Goal: Task Accomplishment & Management: Manage account settings

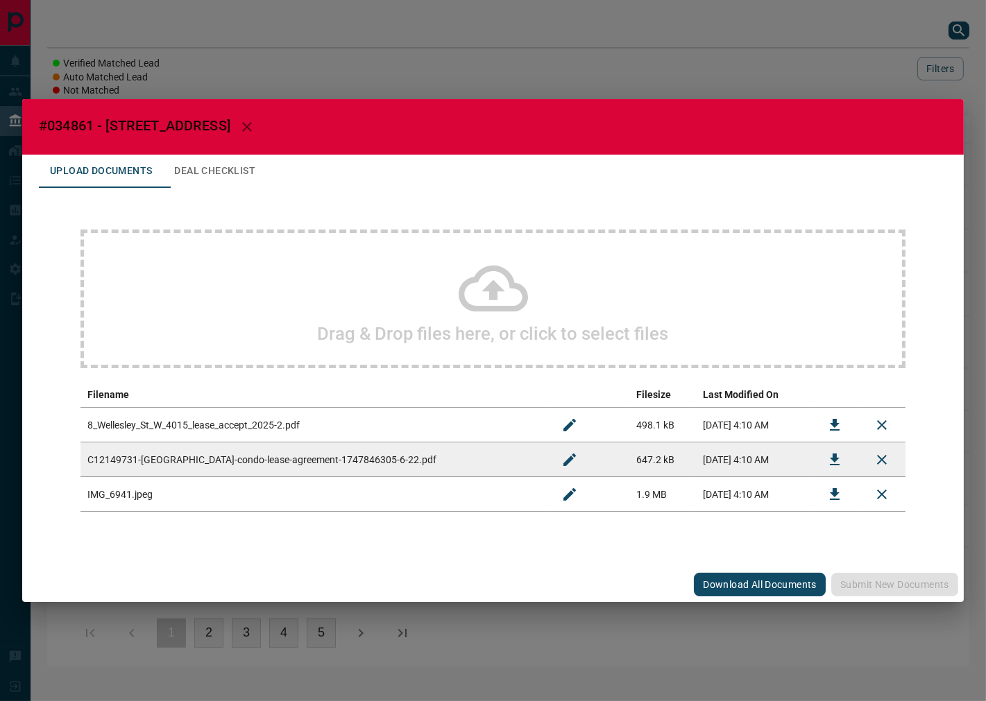
click at [74, 125] on span "#034861 - [STREET_ADDRESS]" at bounding box center [134, 125] width 191 height 17
copy span "034861"
click at [833, 418] on icon "Download" at bounding box center [834, 425] width 17 height 17
click at [836, 457] on icon "Download" at bounding box center [835, 460] width 10 height 12
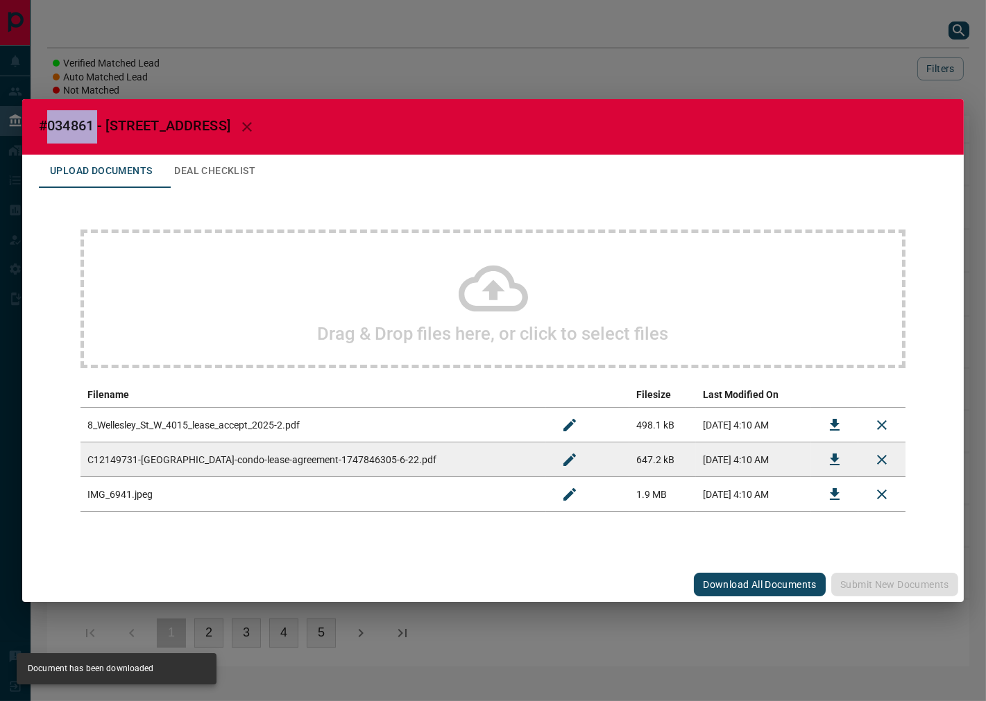
click at [840, 493] on icon "Download" at bounding box center [834, 494] width 17 height 17
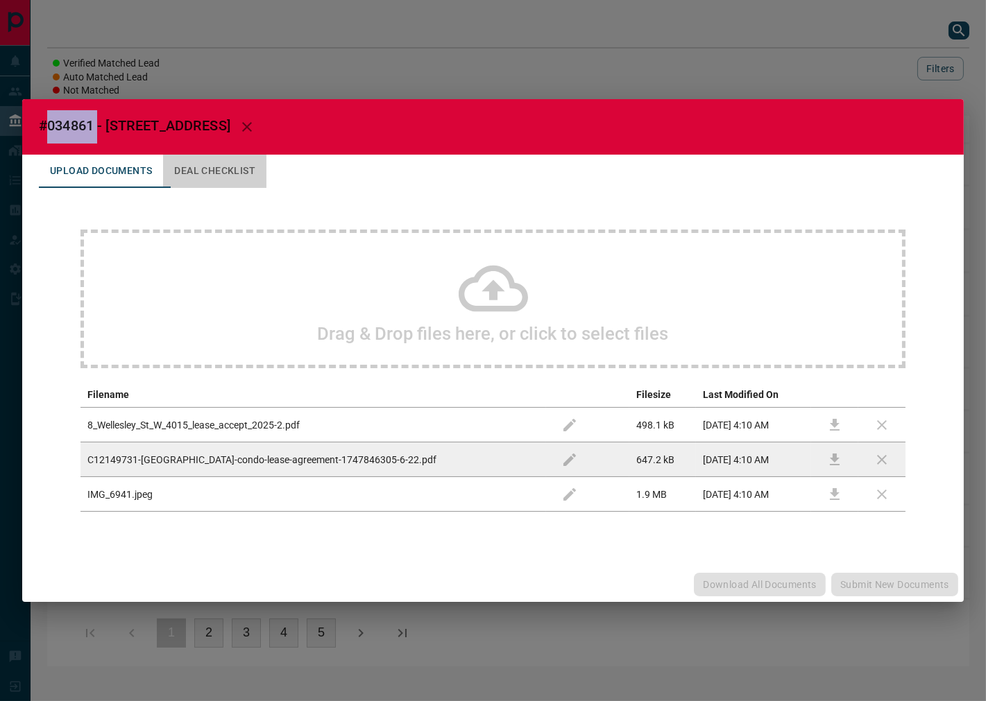
click at [236, 182] on button "Deal Checklist" at bounding box center [214, 171] width 103 height 33
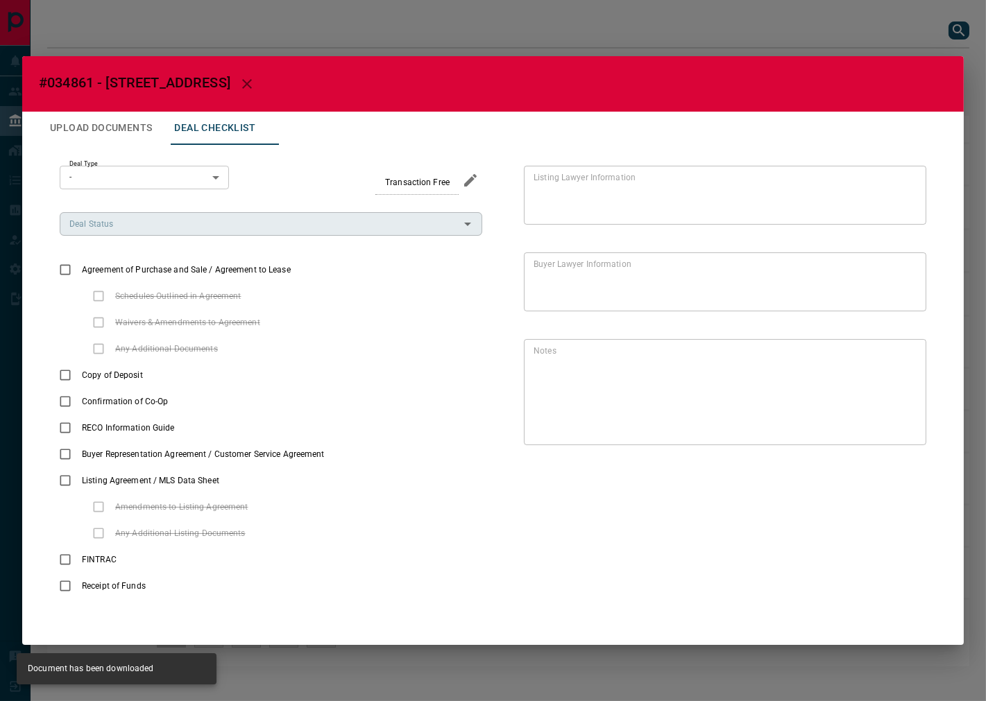
click at [160, 225] on input "Deal Status" at bounding box center [259, 223] width 391 height 15
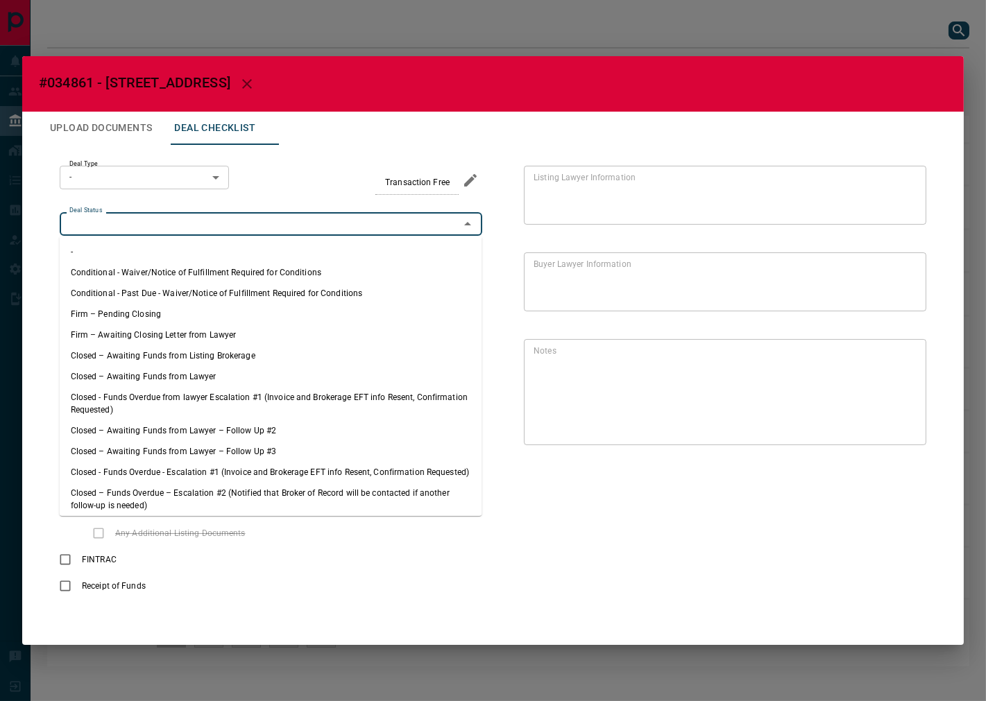
click at [149, 319] on li "Firm – Pending Closing" at bounding box center [271, 314] width 423 height 21
type input "**********"
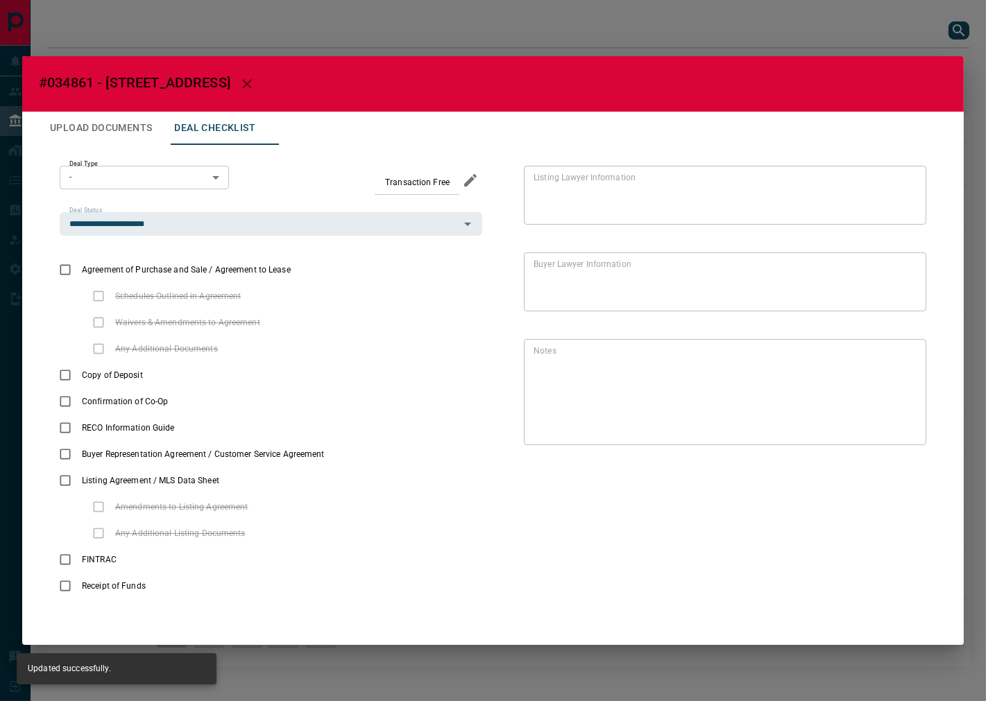
click at [162, 172] on body "Lead Transfers Leads Deals Listings Campaigns Quota Rules Agent Quotas Admin Mo…" at bounding box center [493, 340] width 986 height 681
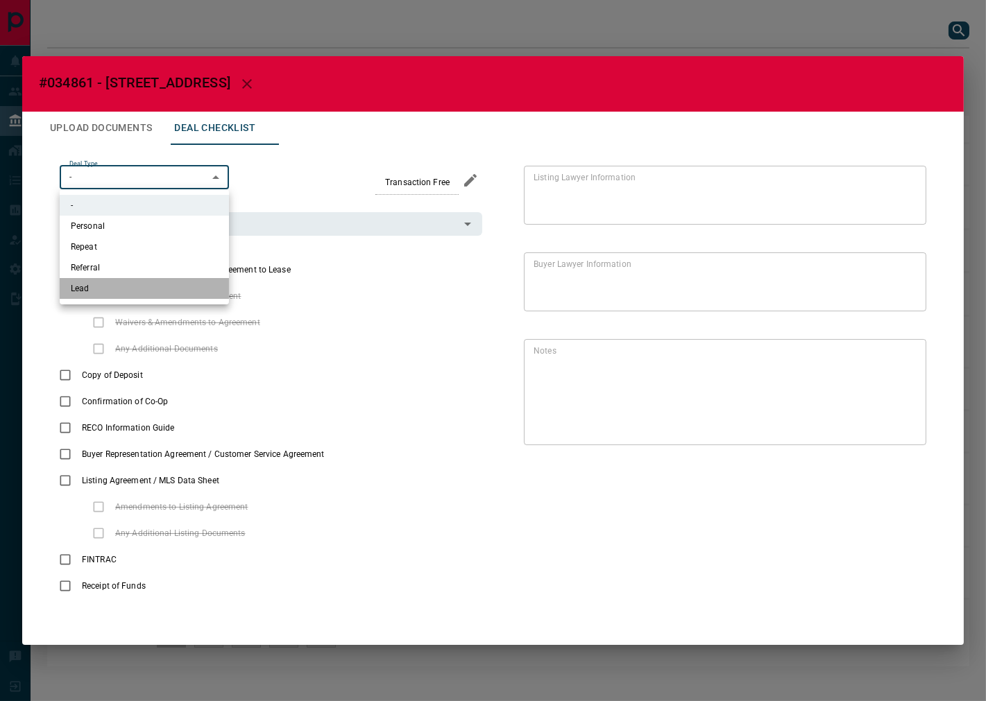
drag, startPoint x: 105, startPoint y: 290, endPoint x: 652, endPoint y: 109, distance: 575.9
click at [105, 290] on li "Lead" at bounding box center [144, 288] width 169 height 21
type input "*"
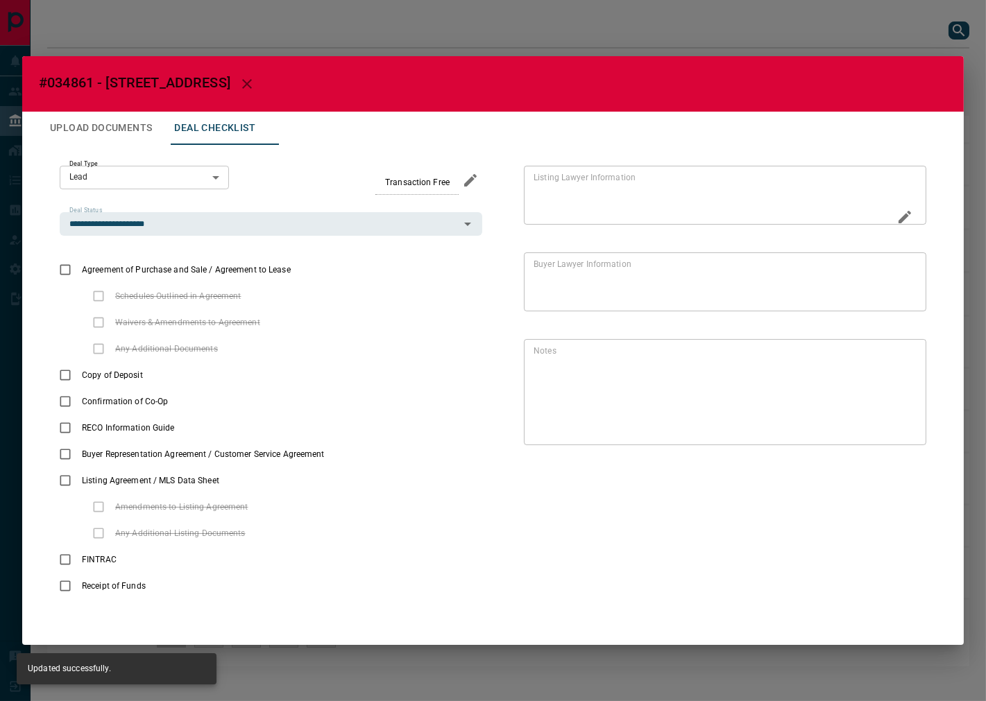
click at [679, 247] on div "Listing Lawyer Information * Listing Lawyer Information" at bounding box center [725, 209] width 402 height 87
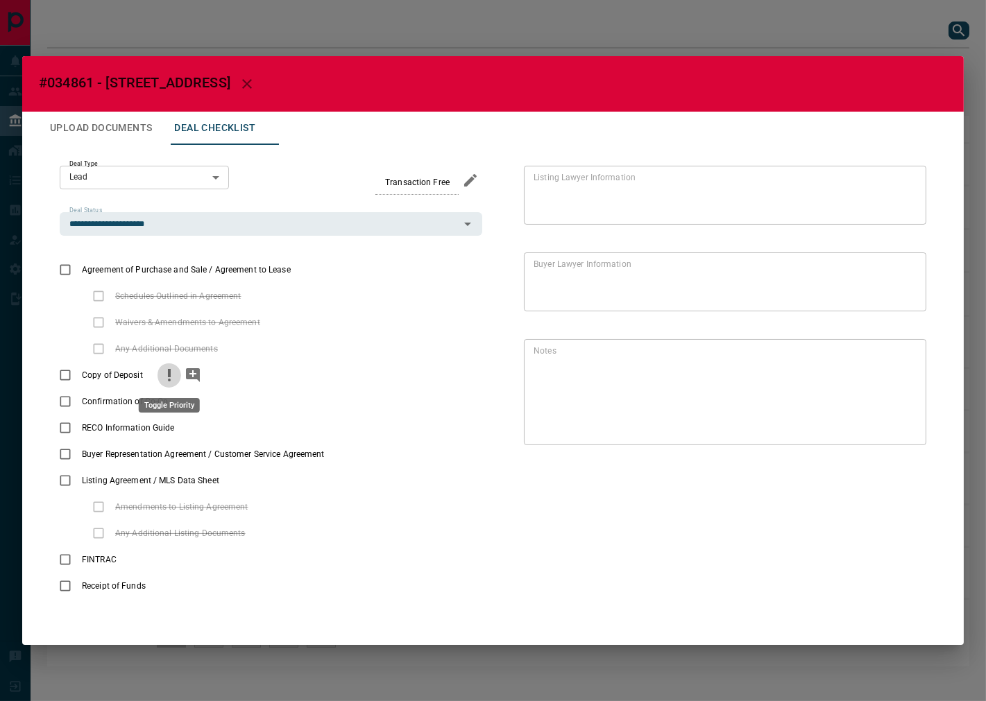
click at [167, 375] on icon "priority" at bounding box center [169, 375] width 17 height 17
click at [198, 427] on icon "priority" at bounding box center [200, 428] width 17 height 17
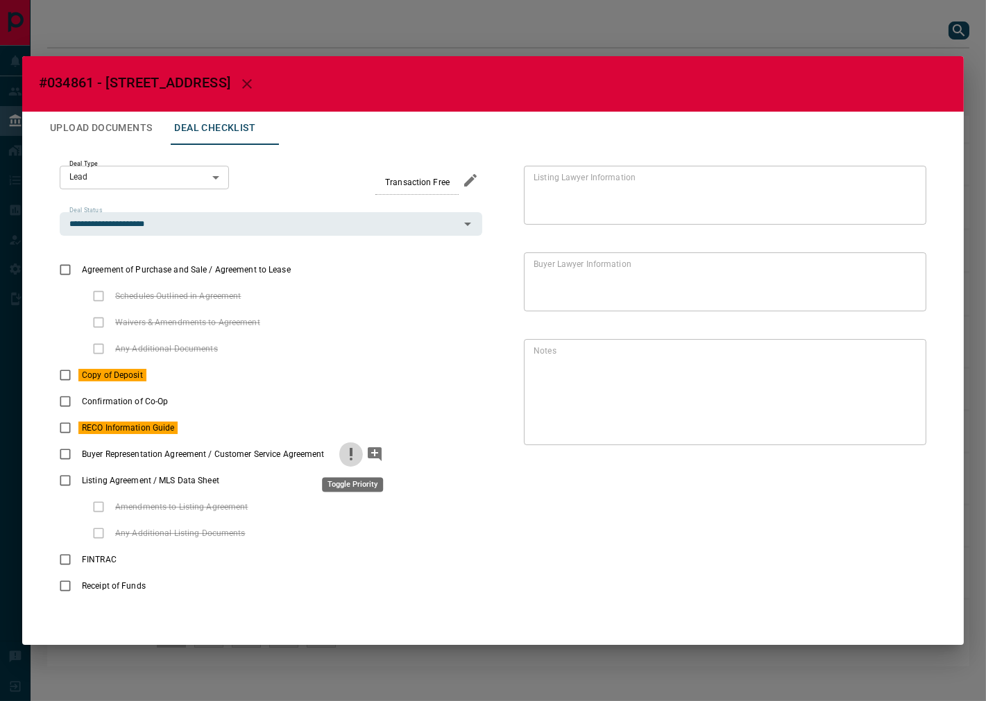
click at [350, 456] on icon "priority" at bounding box center [351, 454] width 17 height 17
drag, startPoint x: 758, startPoint y: 588, endPoint x: 565, endPoint y: 535, distance: 199.3
click at [758, 588] on div "Listing Lawyer Information * Listing Lawyer Information Buyer Lawyer Informatio…" at bounding box center [704, 383] width 444 height 434
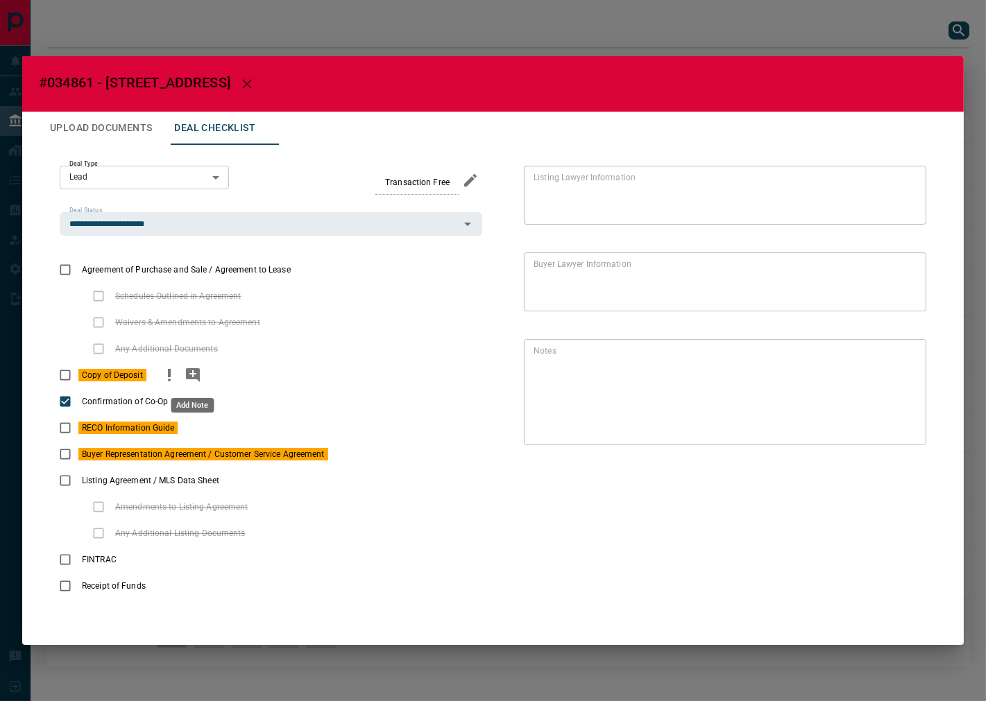
click at [185, 373] on icon "add note" at bounding box center [193, 375] width 17 height 17
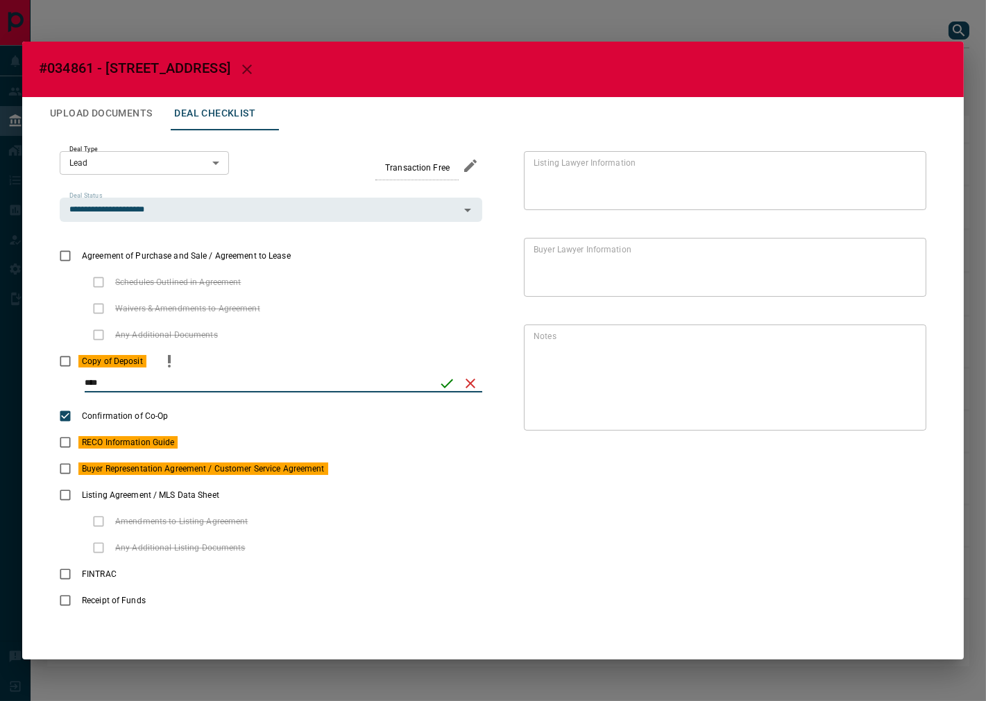
type input "****"
click at [442, 384] on icon "save" at bounding box center [446, 383] width 17 height 17
click at [101, 94] on h2 "#034861 - [STREET_ADDRESS]" at bounding box center [492, 70] width 941 height 56
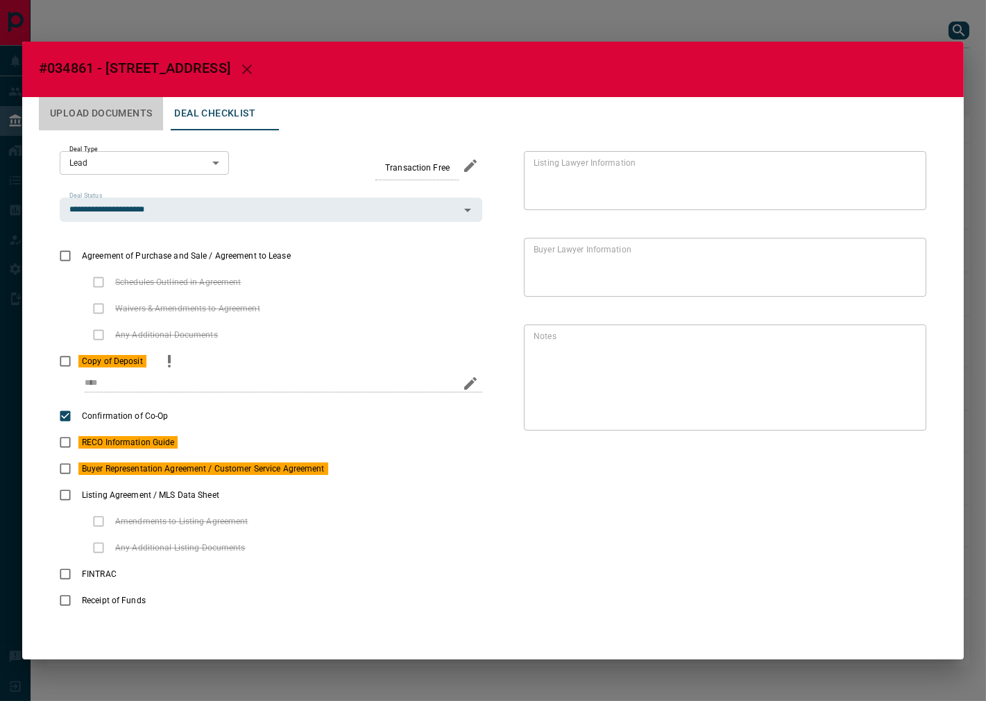
click at [101, 114] on button "Upload Documents" at bounding box center [101, 113] width 124 height 33
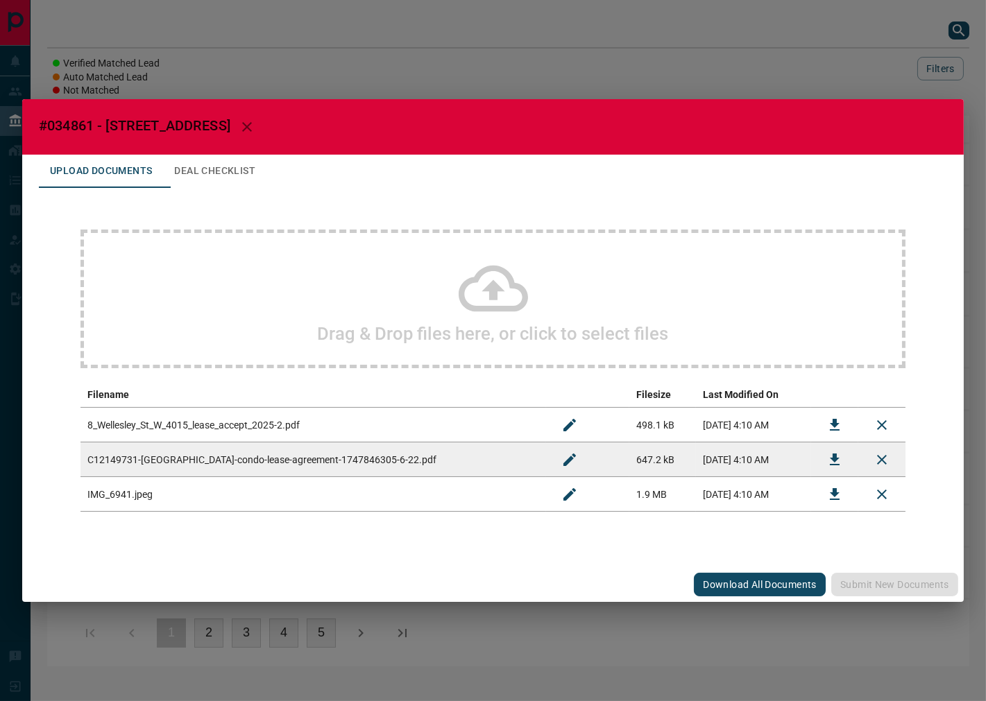
click at [280, 269] on div "Drag & Drop files here, or click to select files" at bounding box center [492, 299] width 825 height 139
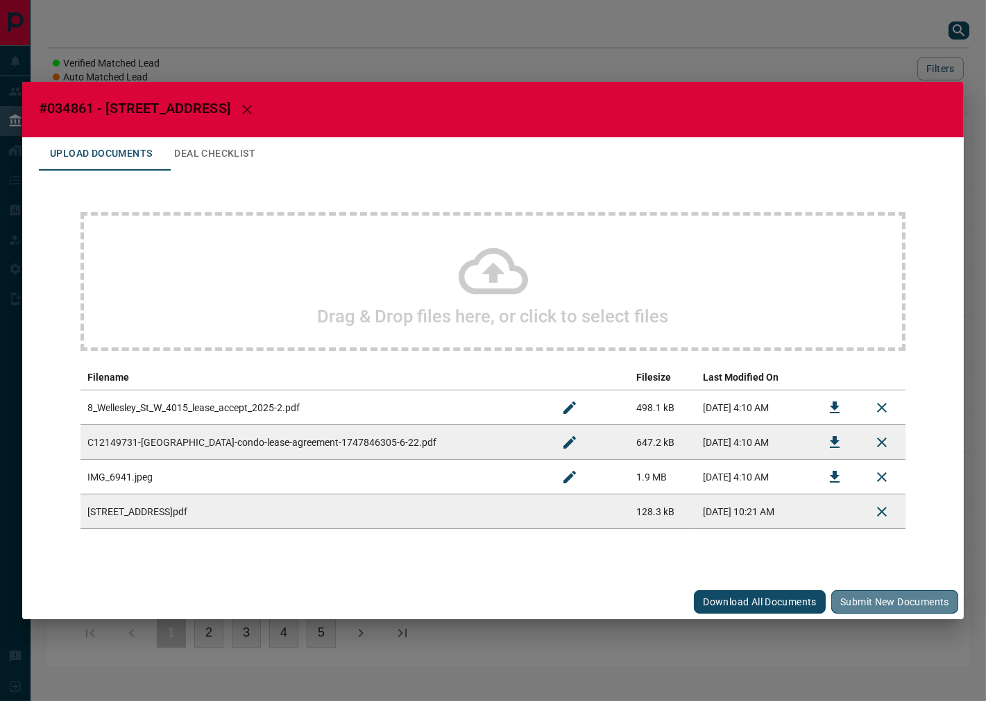
click at [890, 599] on button "Submit new documents" at bounding box center [894, 602] width 127 height 24
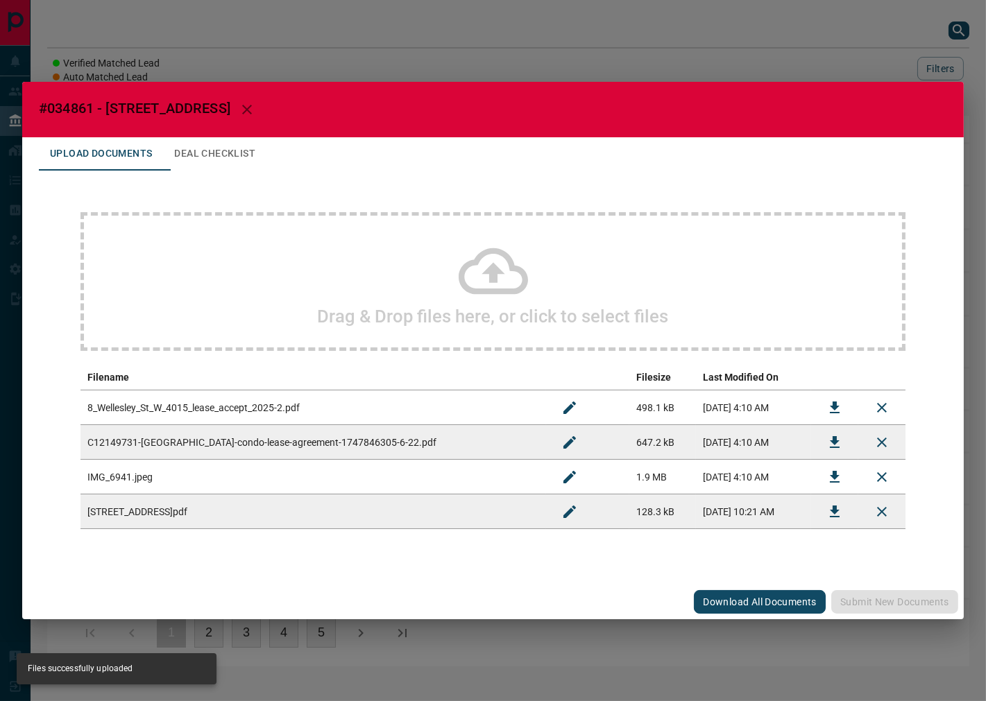
click at [215, 137] on div "#034861 - [STREET_ADDRESS] Upload Documents Deal Checklist Drag & Drop files he…" at bounding box center [492, 351] width 941 height 538
click at [211, 151] on button "Deal Checklist" at bounding box center [214, 153] width 103 height 33
